Goal: Information Seeking & Learning: Find specific page/section

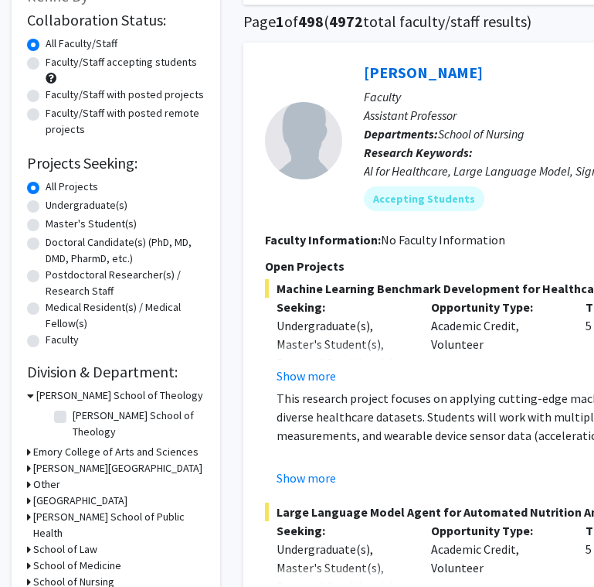
scroll to position [114, 0]
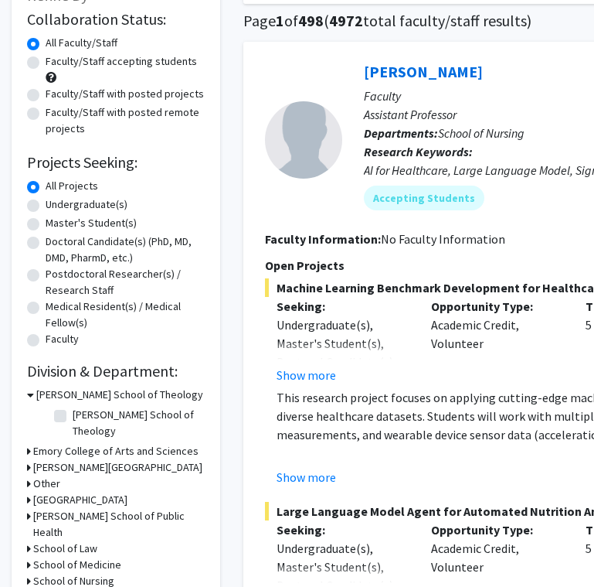
click at [57, 557] on h3 "School of Medicine" at bounding box center [77, 565] width 88 height 16
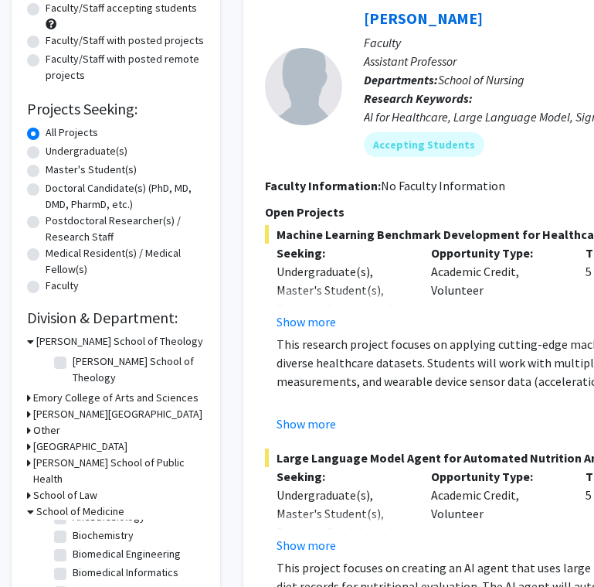
scroll to position [32, 0]
click at [73, 528] on label "Biochemistry" at bounding box center [103, 536] width 61 height 16
click at [73, 528] on input "Biochemistry" at bounding box center [78, 533] width 10 height 10
checkbox input "true"
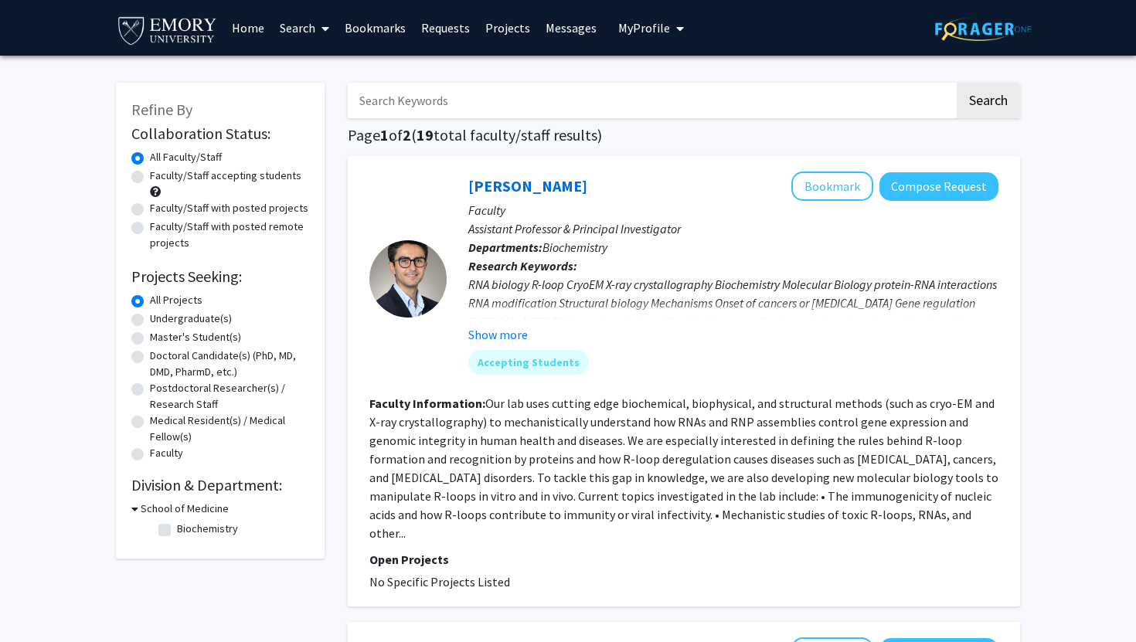
checkbox input "false"
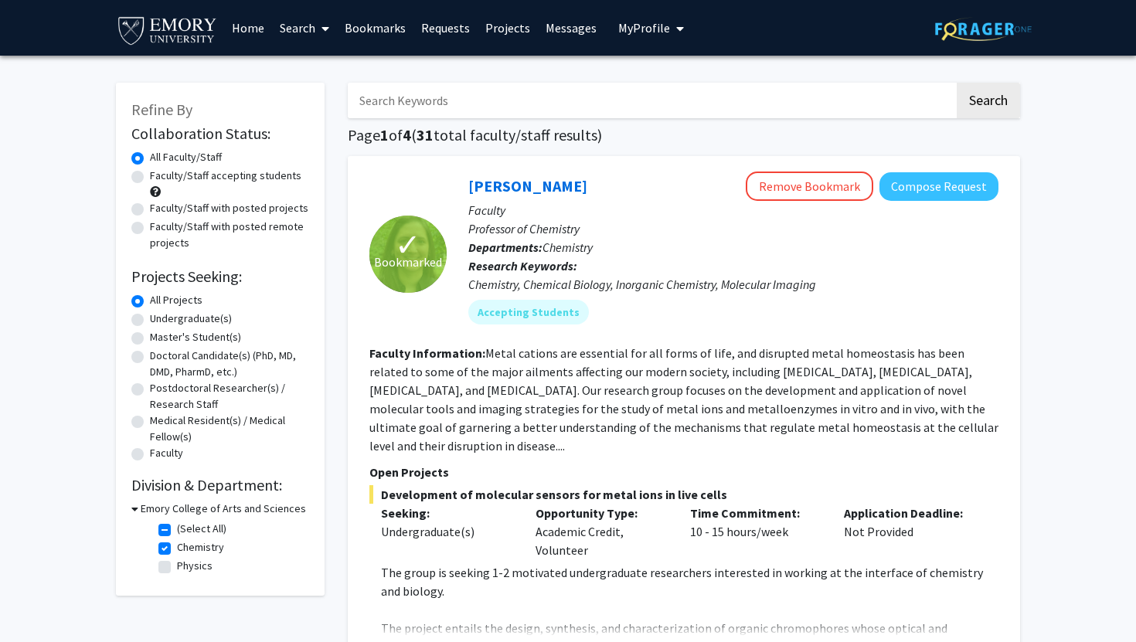
scroll to position [441, 0]
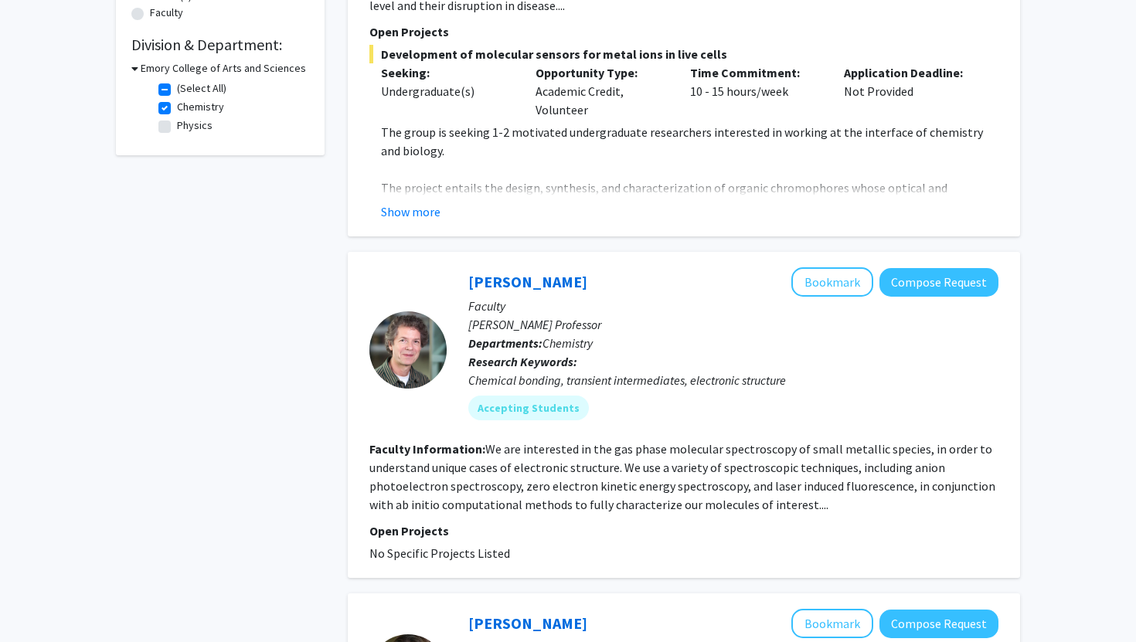
click at [399, 312] on div at bounding box center [408, 350] width 77 height 77
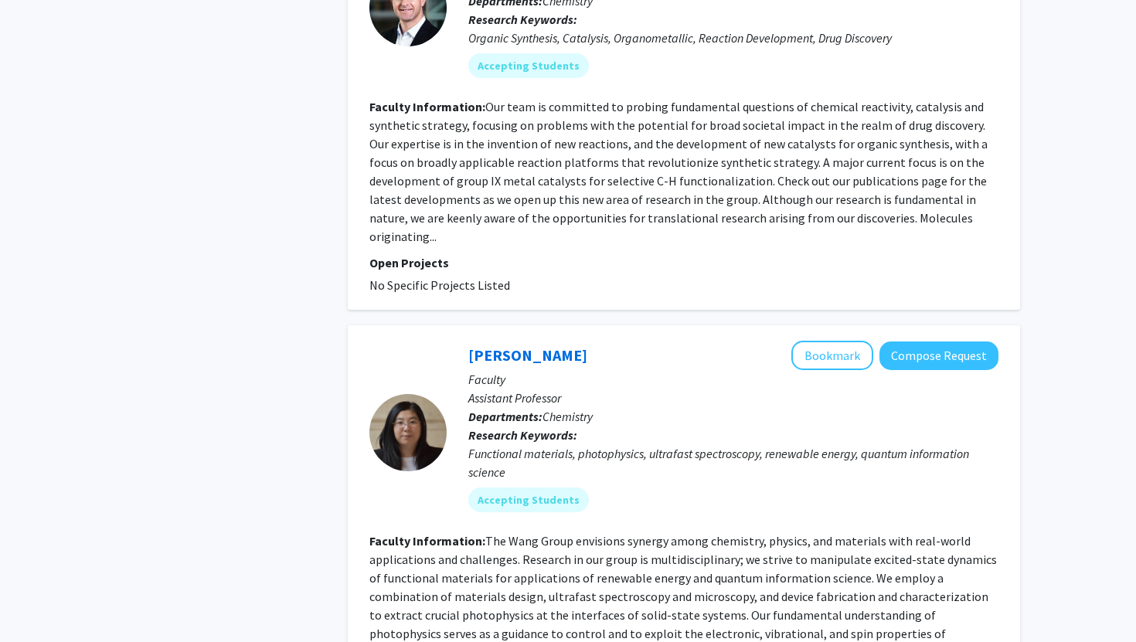
scroll to position [1431, 0]
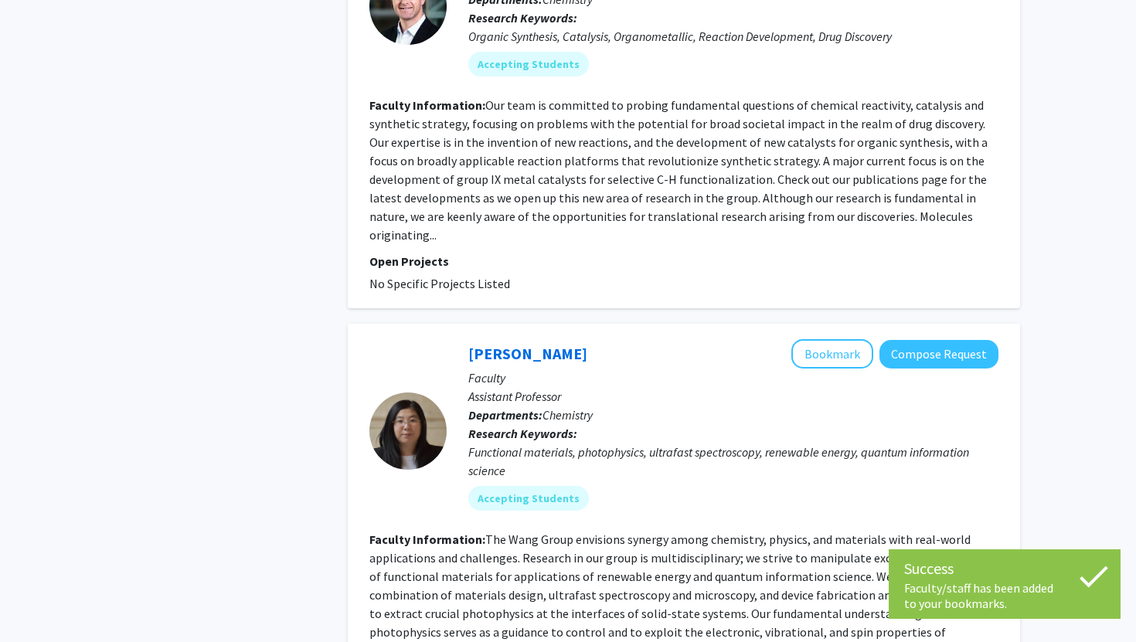
scroll to position [0, 0]
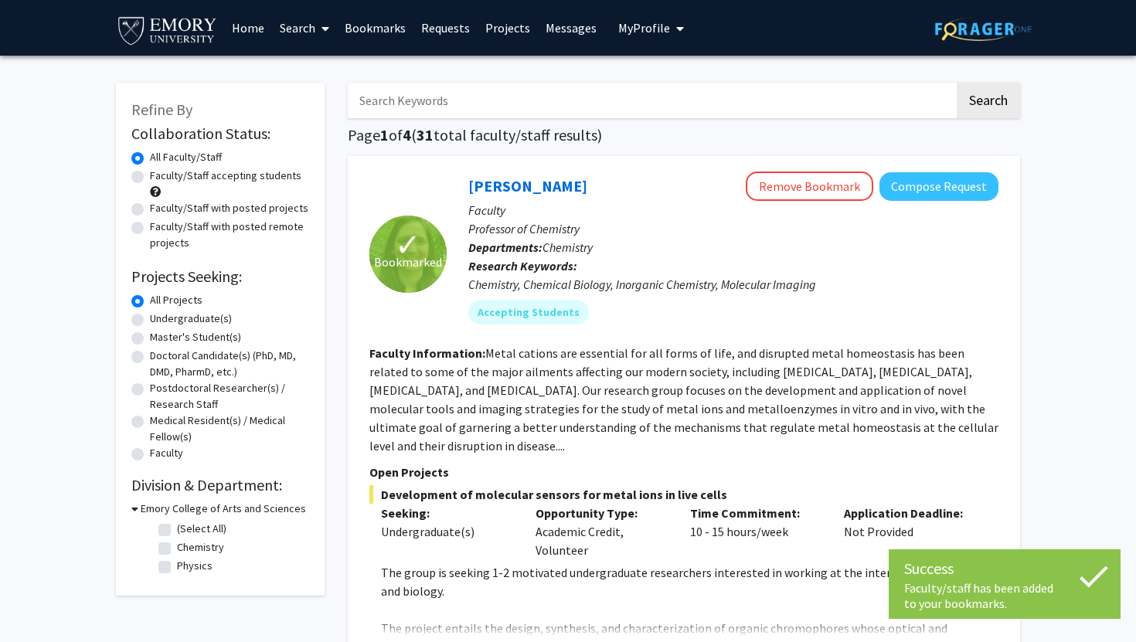
checkbox input "false"
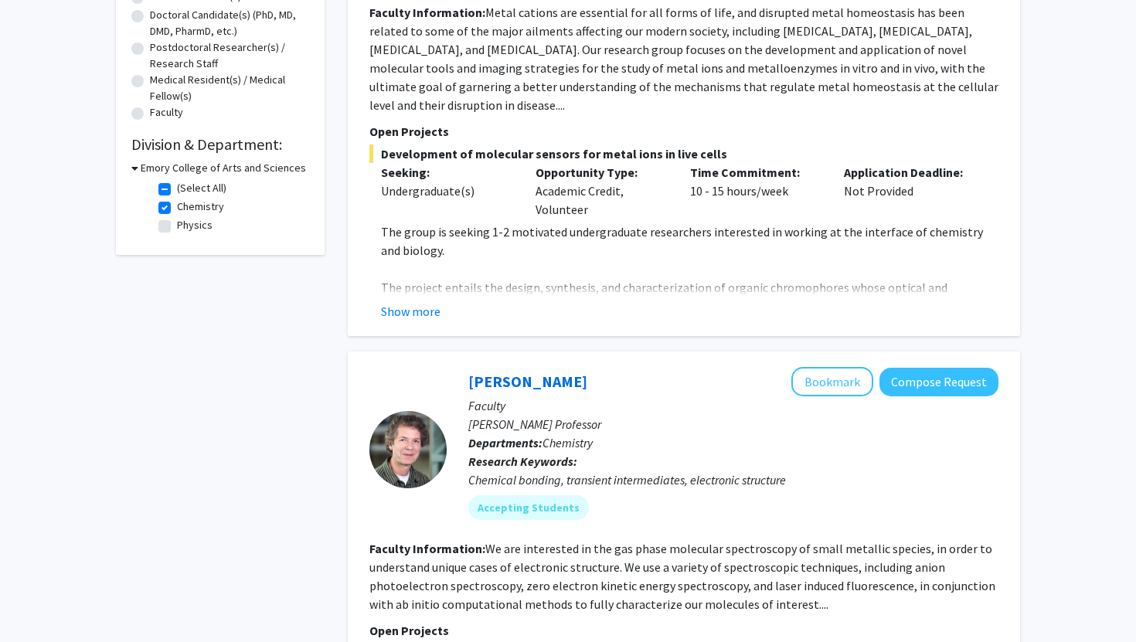
scroll to position [342, 0]
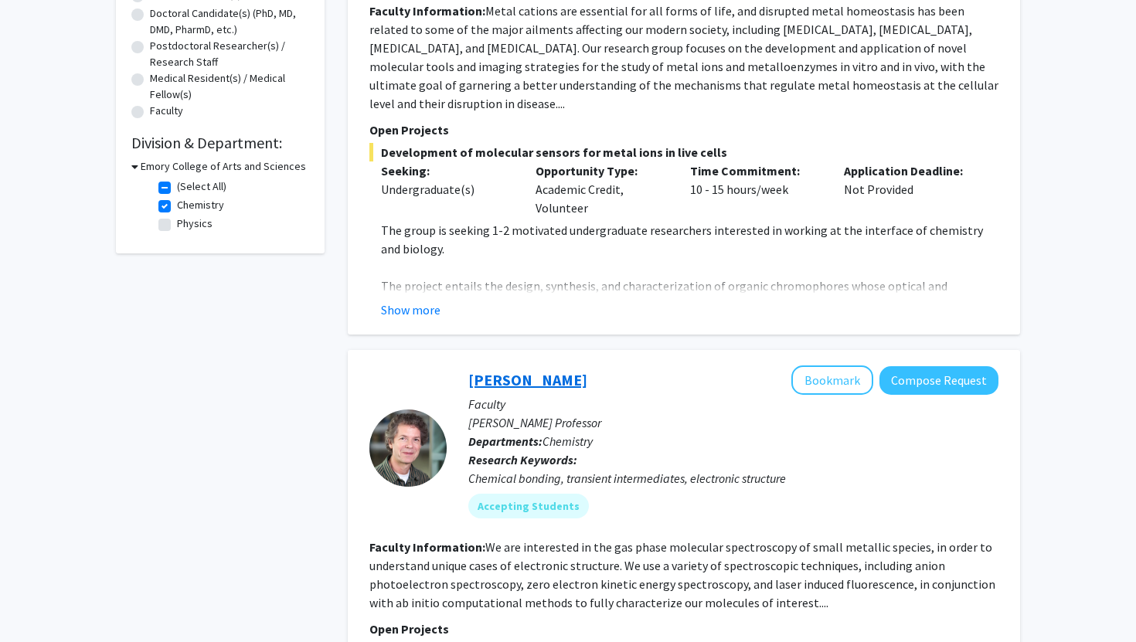
click at [523, 370] on link "[PERSON_NAME]" at bounding box center [527, 379] width 119 height 19
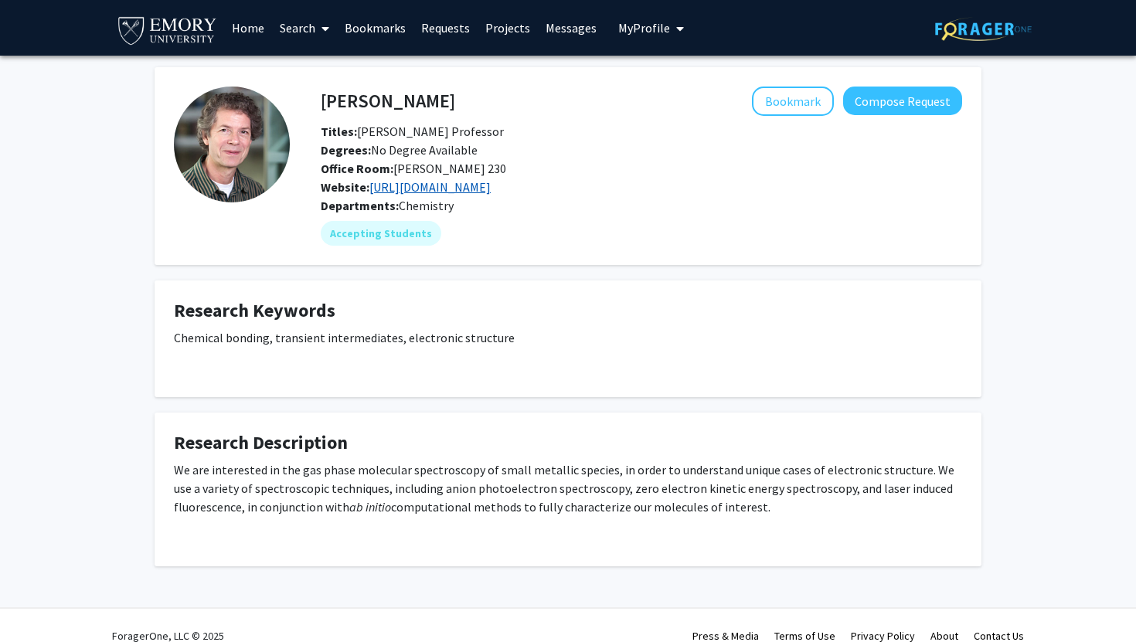
click at [453, 179] on link "[URL][DOMAIN_NAME]" at bounding box center [430, 186] width 121 height 15
